Goal: Task Accomplishment & Management: Complete application form

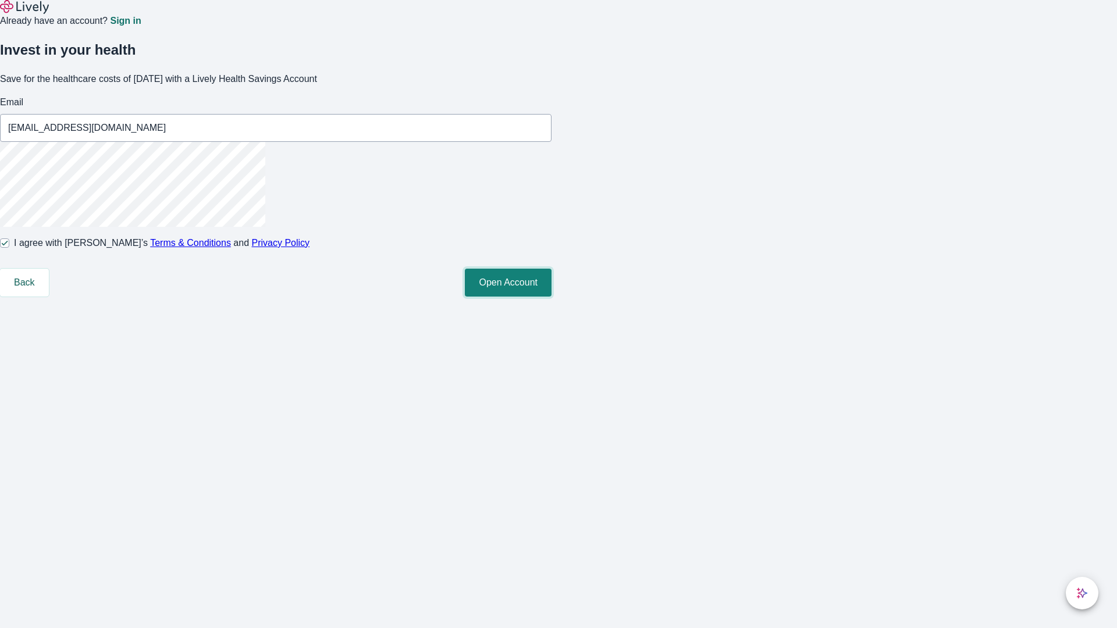
click at [551, 297] on button "Open Account" at bounding box center [508, 283] width 87 height 28
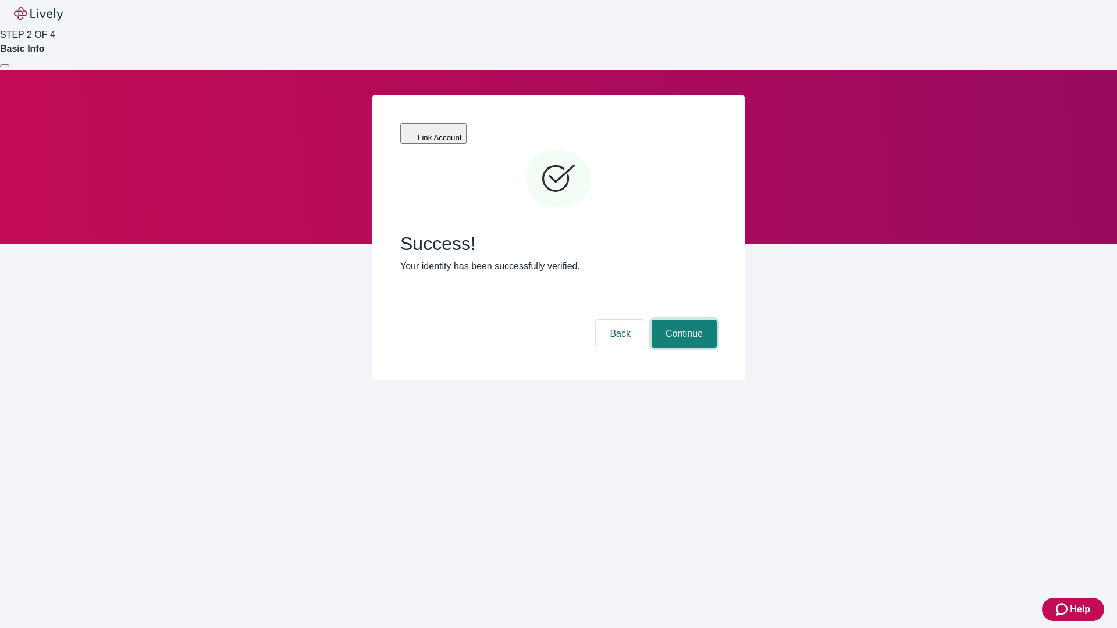
click at [682, 320] on button "Continue" at bounding box center [683, 334] width 65 height 28
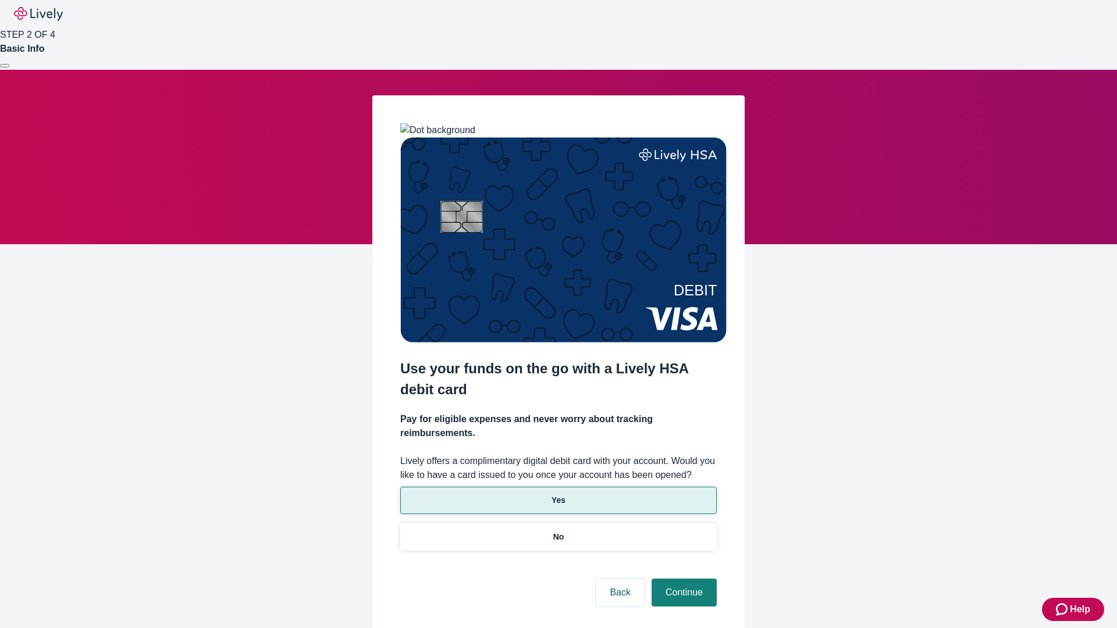
click at [558, 494] on p "Yes" at bounding box center [558, 500] width 14 height 12
click at [682, 579] on button "Continue" at bounding box center [683, 593] width 65 height 28
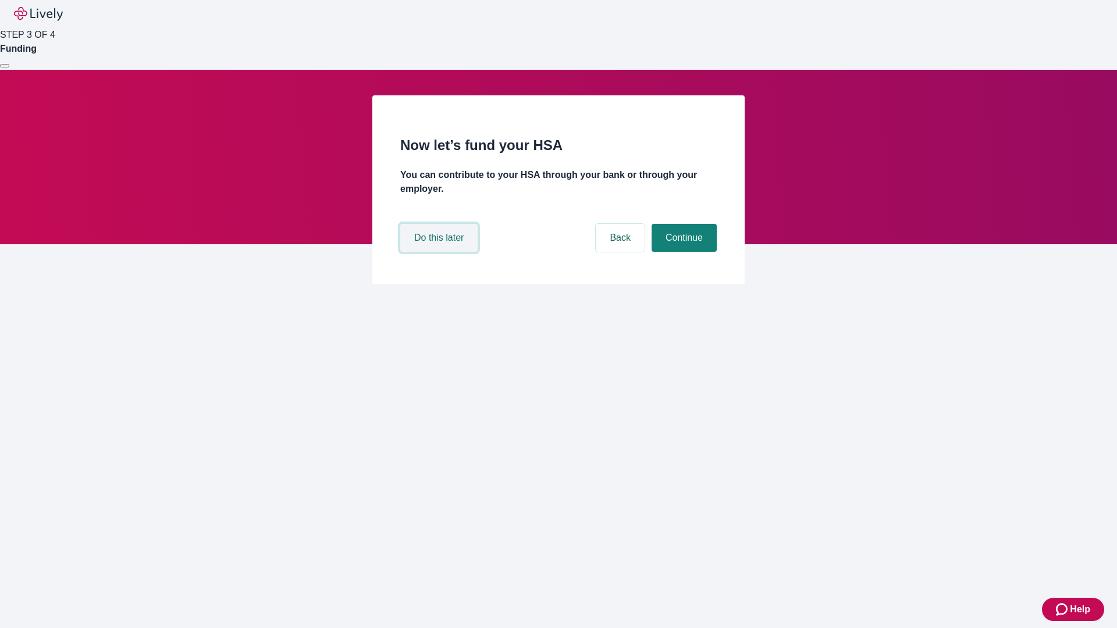
click at [440, 252] on button "Do this later" at bounding box center [438, 238] width 77 height 28
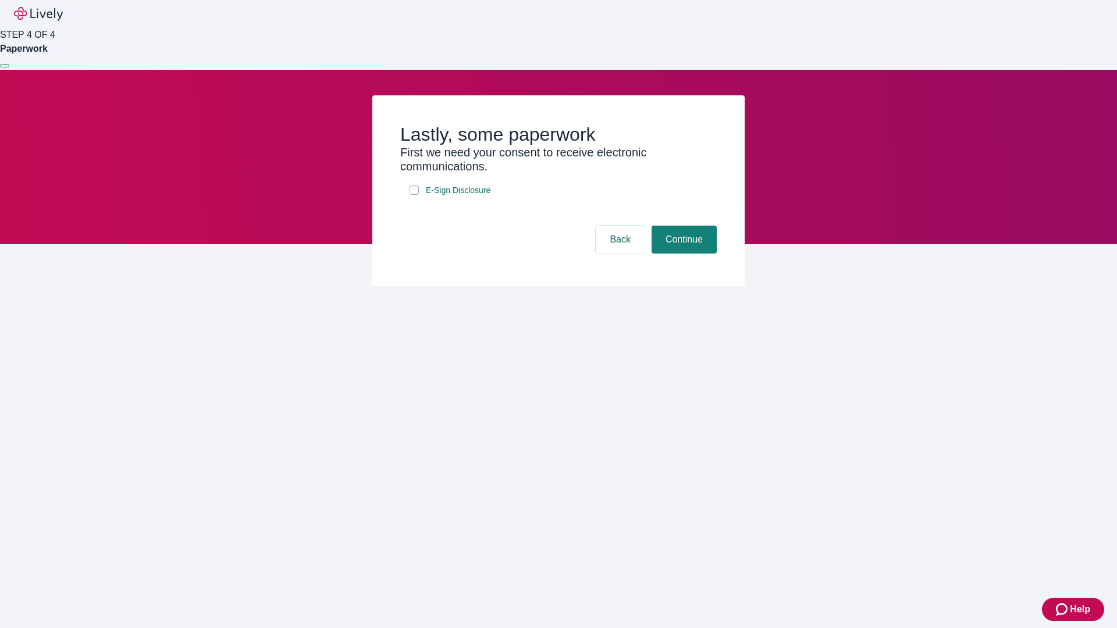
click at [414, 195] on input "E-Sign Disclosure" at bounding box center [414, 190] width 9 height 9
checkbox input "true"
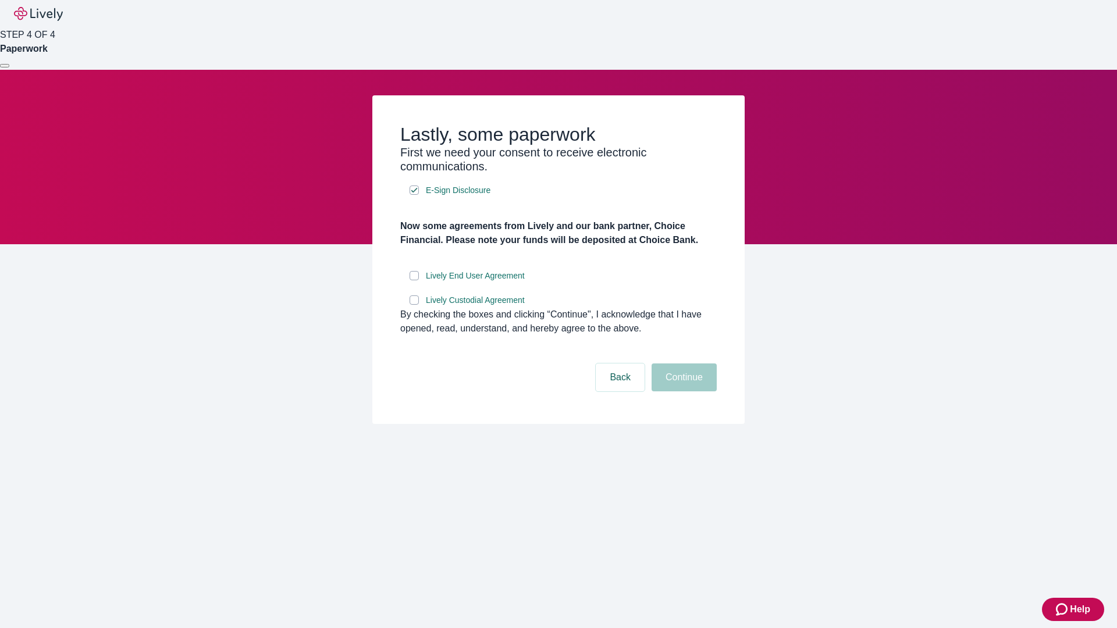
click at [414, 280] on input "Lively End User Agreement" at bounding box center [414, 275] width 9 height 9
checkbox input "true"
click at [414, 305] on input "Lively Custodial Agreement" at bounding box center [414, 299] width 9 height 9
checkbox input "true"
click at [682, 391] on button "Continue" at bounding box center [683, 378] width 65 height 28
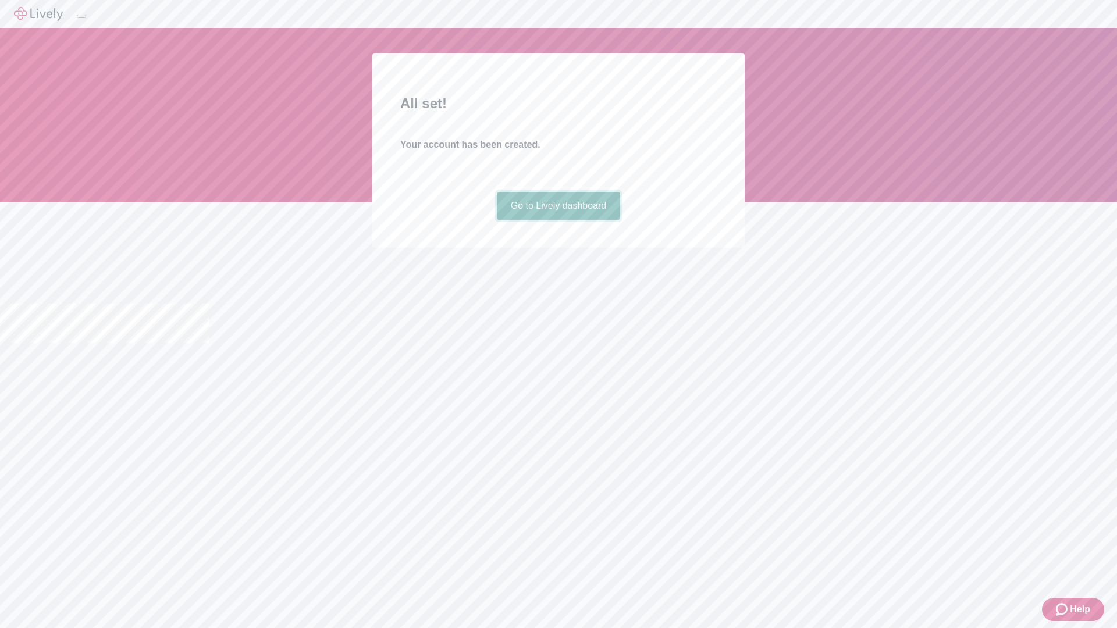
click at [558, 220] on link "Go to Lively dashboard" at bounding box center [559, 206] width 124 height 28
